Goal: Task Accomplishment & Management: Complete application form

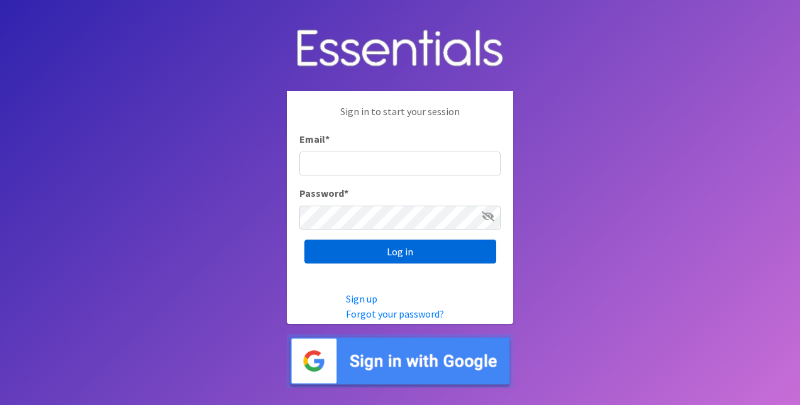
type input "[EMAIL_ADDRESS][DOMAIN_NAME]"
click at [410, 245] on input "Log in" at bounding box center [401, 252] width 192 height 24
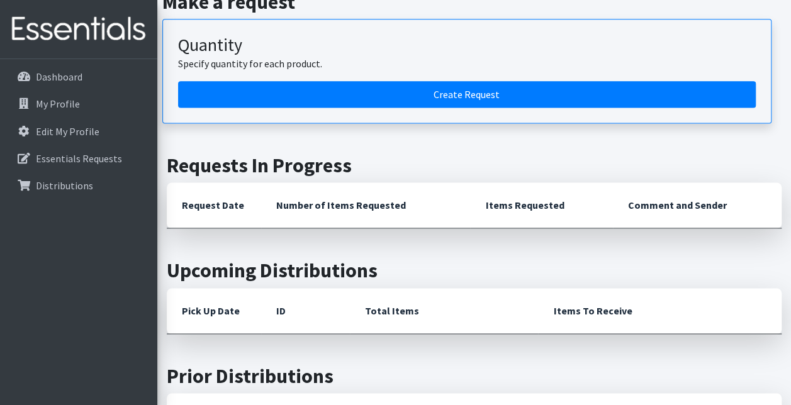
scroll to position [785, 0]
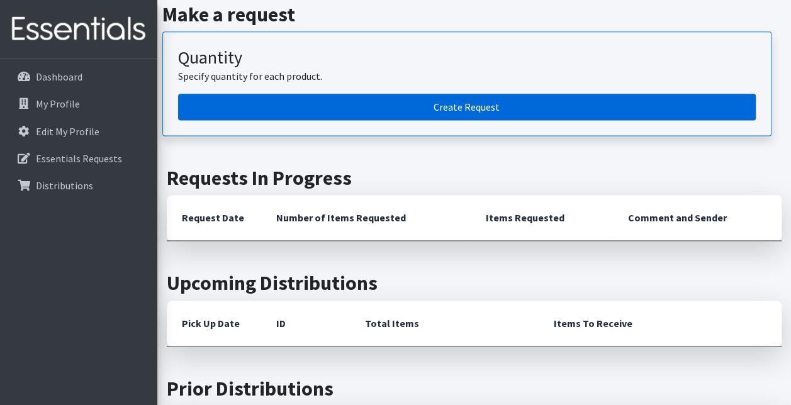
click at [415, 94] on link "Create Request" at bounding box center [467, 107] width 578 height 26
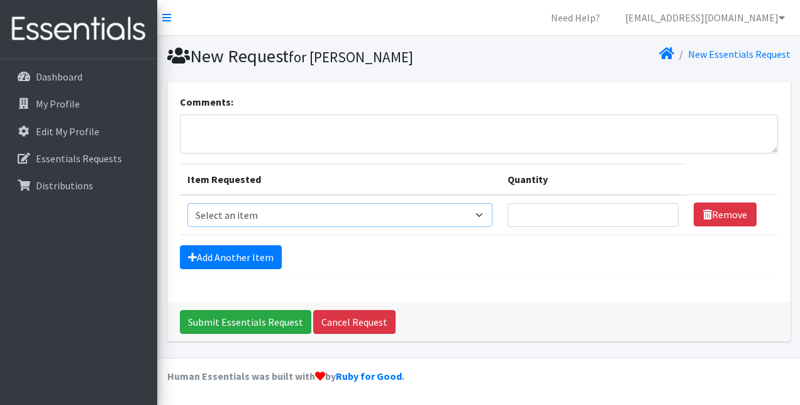
click at [259, 209] on select "Select an item 2T3T(30/child) 3T4T(30/child) 4T5T(30/child) Cloth Diaper Kit (s…" at bounding box center [341, 215] width 306 height 24
select select "941"
click at [188, 203] on select "Select an item 2T3T(30/child) 3T4T(30/child) 4T5T(30/child) Cloth Diaper Kit (s…" at bounding box center [341, 215] width 306 height 24
drag, startPoint x: 554, startPoint y: 214, endPoint x: 563, endPoint y: 210, distance: 9.6
click at [558, 214] on input "Quantity" at bounding box center [593, 215] width 171 height 24
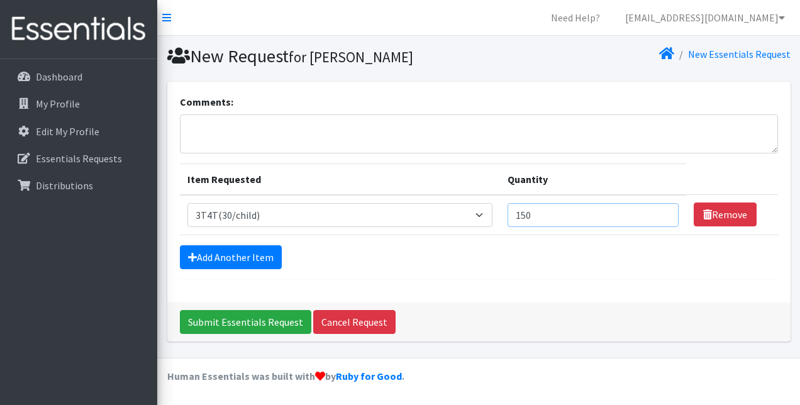
type input "150"
click at [217, 259] on link "Add Another Item" at bounding box center [231, 257] width 102 height 24
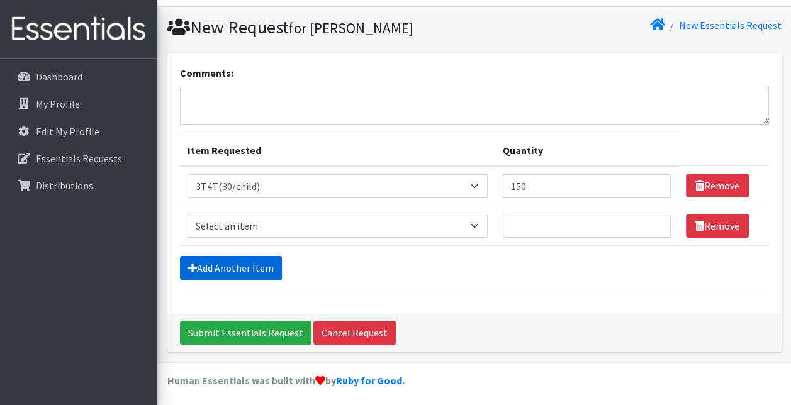
scroll to position [31, 0]
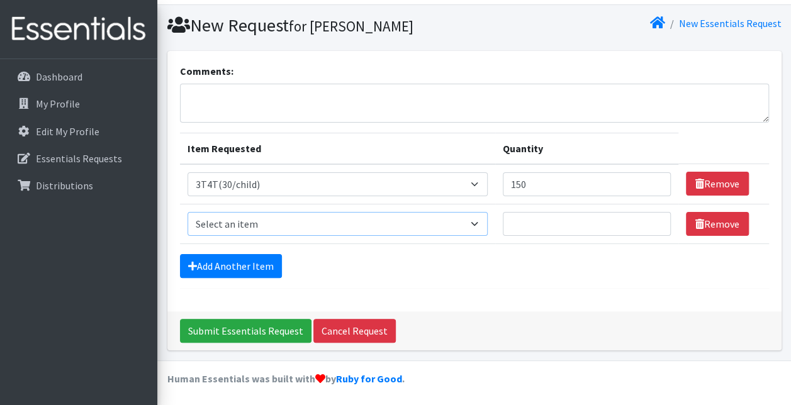
click at [254, 219] on select "Select an item 2T3T(30/child) 3T4T(30/child) 4T5T(30/child) Cloth Diaper Kit (s…" at bounding box center [338, 224] width 301 height 24
select select "966"
click at [188, 212] on select "Select an item 2T3T(30/child) 3T4T(30/child) 4T5T(30/child) Cloth Diaper Kit (s…" at bounding box center [338, 224] width 301 height 24
drag, startPoint x: 537, startPoint y: 225, endPoint x: 552, endPoint y: 228, distance: 15.6
click at [549, 228] on input "Quantity" at bounding box center [587, 224] width 168 height 24
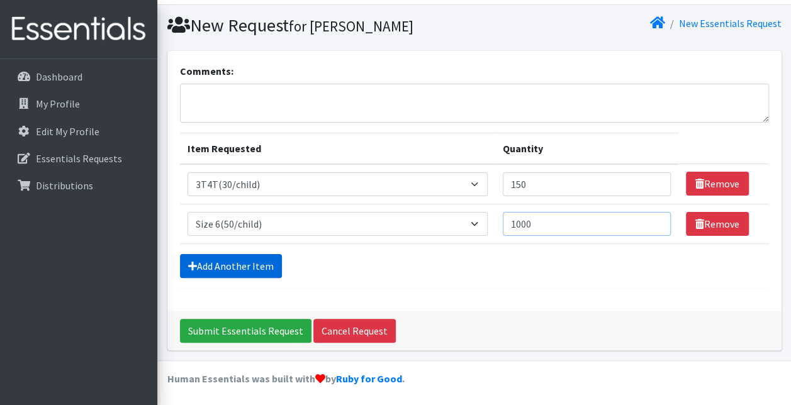
type input "1000"
click at [238, 259] on link "Add Another Item" at bounding box center [231, 266] width 102 height 24
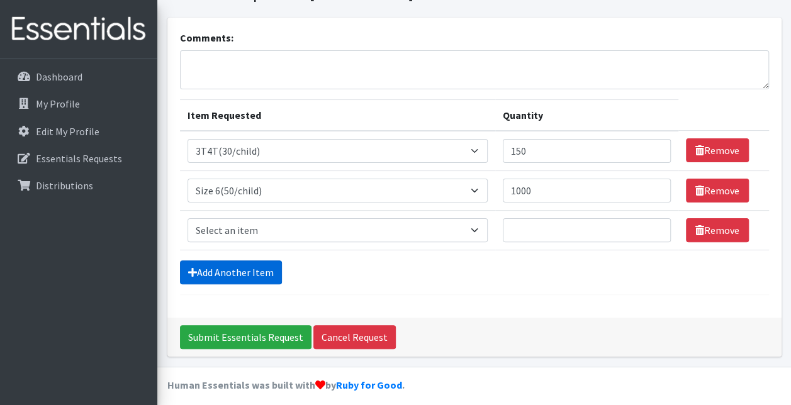
scroll to position [70, 0]
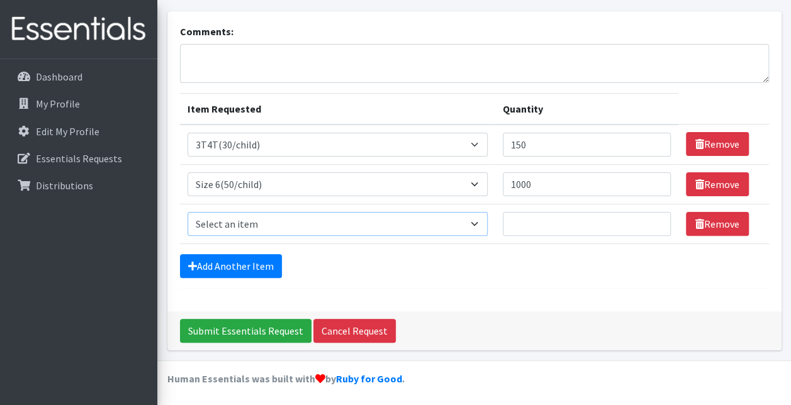
click at [229, 212] on select "Select an item 2T3T(30/child) 3T4T(30/child) 4T5T(30/child) Cloth Diaper Kit (s…" at bounding box center [338, 224] width 301 height 24
select select "964"
click at [188, 212] on select "Select an item 2T3T(30/child) 3T4T(30/child) 4T5T(30/child) Cloth Diaper Kit (s…" at bounding box center [338, 224] width 301 height 24
click at [560, 227] on input "Quantity" at bounding box center [587, 224] width 168 height 24
type input "1000"
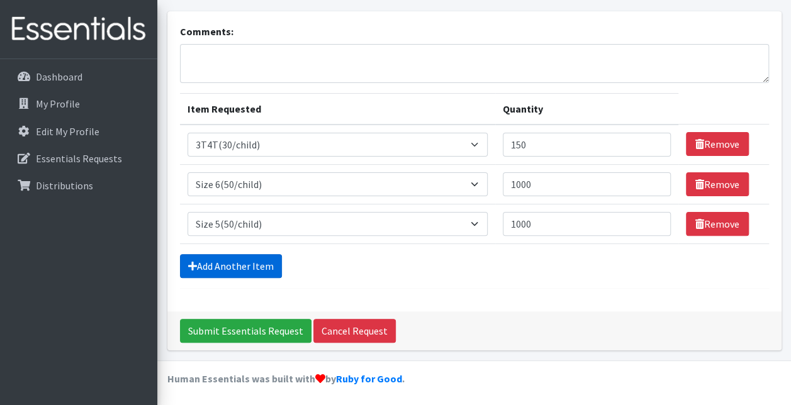
click at [239, 262] on link "Add Another Item" at bounding box center [231, 266] width 102 height 24
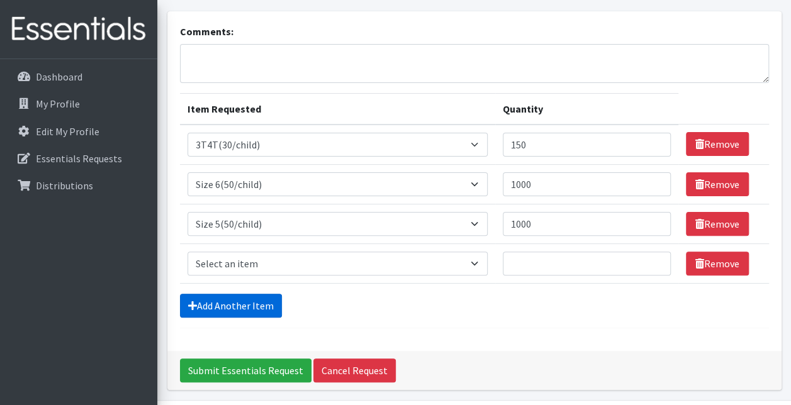
scroll to position [109, 0]
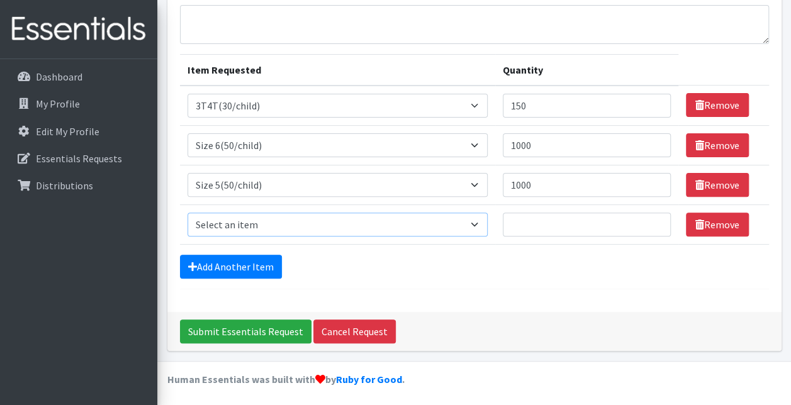
click at [224, 221] on select "Select an item 2T3T(30/child) 3T4T(30/child) 4T5T(30/child) Cloth Diaper Kit (s…" at bounding box center [338, 225] width 301 height 24
select select "963"
click at [188, 213] on select "Select an item 2T3T(30/child) 3T4T(30/child) 4T5T(30/child) Cloth Diaper Kit (s…" at bounding box center [338, 225] width 301 height 24
click at [574, 222] on input "Quantity" at bounding box center [587, 225] width 168 height 24
type input "1000"
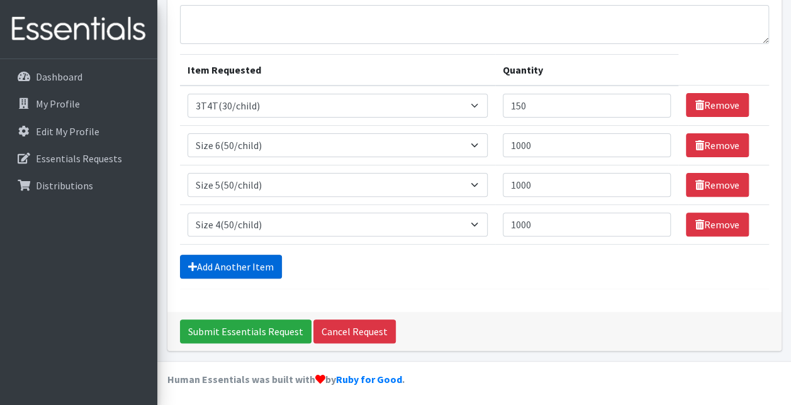
drag, startPoint x: 210, startPoint y: 255, endPoint x: 211, endPoint y: 247, distance: 8.3
click at [210, 255] on link "Add Another Item" at bounding box center [231, 267] width 102 height 24
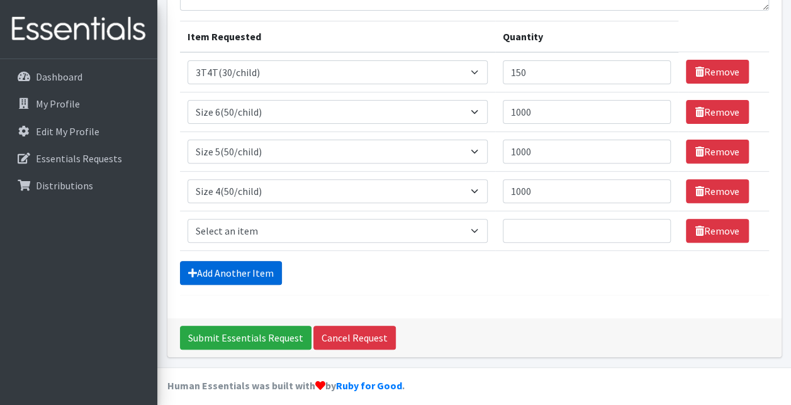
scroll to position [149, 0]
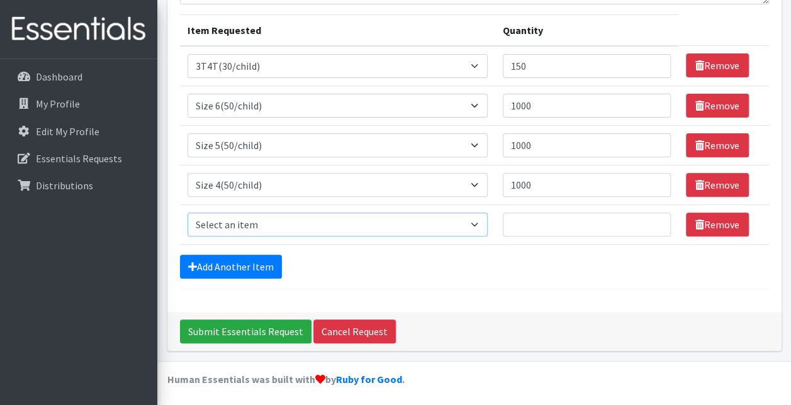
click at [218, 225] on select "Select an item 2T3T(30/child) 3T4T(30/child) 4T5T(30/child) Cloth Diaper Kit (s…" at bounding box center [338, 225] width 301 height 24
select select "954"
click at [188, 213] on select "Select an item 2T3T(30/child) 3T4T(30/child) 4T5T(30/child) Cloth Diaper Kit (s…" at bounding box center [338, 225] width 301 height 24
click at [559, 228] on input "Quantity" at bounding box center [587, 225] width 168 height 24
type input "500"
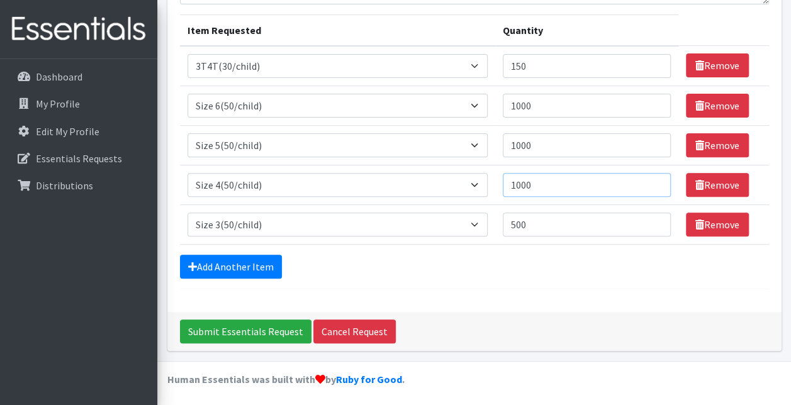
drag, startPoint x: 552, startPoint y: 182, endPoint x: 476, endPoint y: 182, distance: 76.8
click at [476, 182] on tr "Item Requested Select an item 2T3T(30/child) 3T4T(30/child) 4T5T(30/child) Clot…" at bounding box center [474, 185] width 589 height 40
type input "500"
click at [485, 273] on div "Add Another Item" at bounding box center [474, 267] width 589 height 24
click at [224, 328] on input "Submit Essentials Request" at bounding box center [246, 332] width 132 height 24
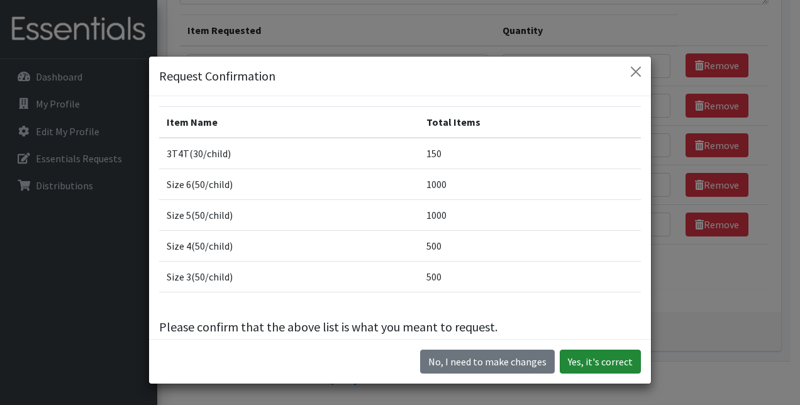
click at [607, 361] on button "Yes, it's correct" at bounding box center [600, 362] width 81 height 24
